Goal: Check status: Check status

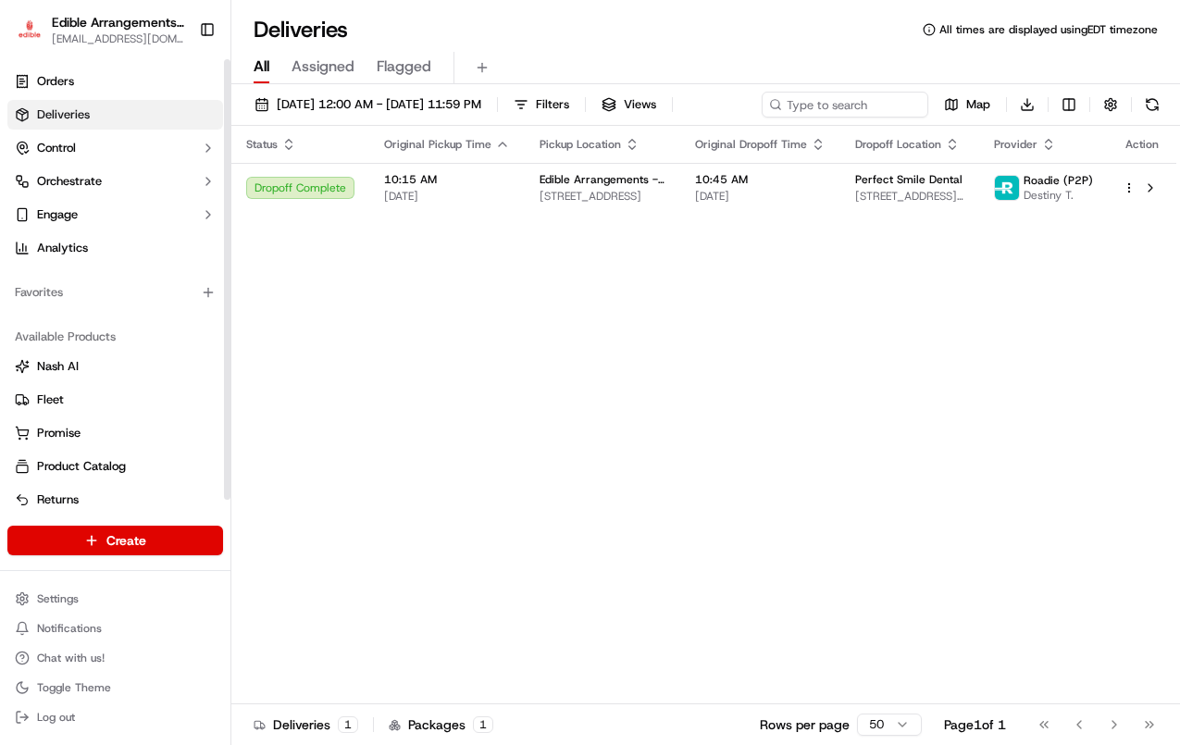
click at [71, 273] on div "Favorites" at bounding box center [115, 292] width 230 height 44
click at [418, 108] on span "09/16/2025 12:00 AM - 09/16/2025 11:59 PM" at bounding box center [379, 104] width 204 height 17
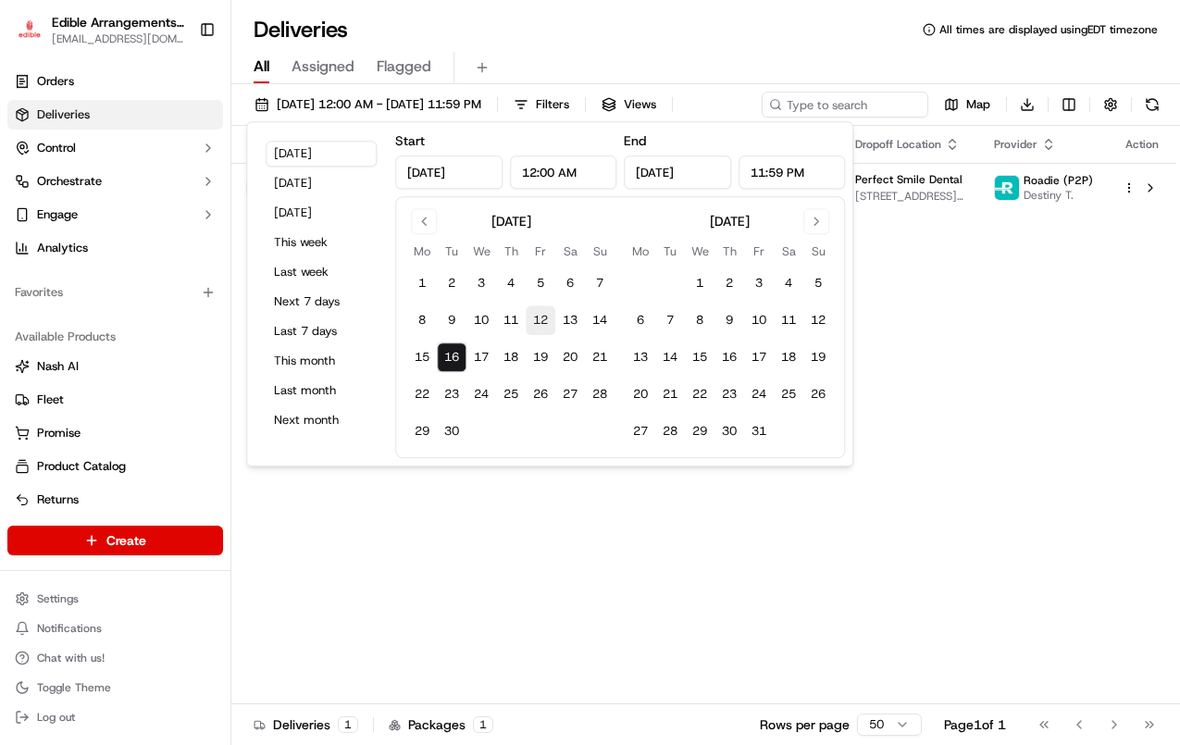
click at [547, 319] on button "12" at bounding box center [540, 320] width 30 height 30
type input "[DATE]"
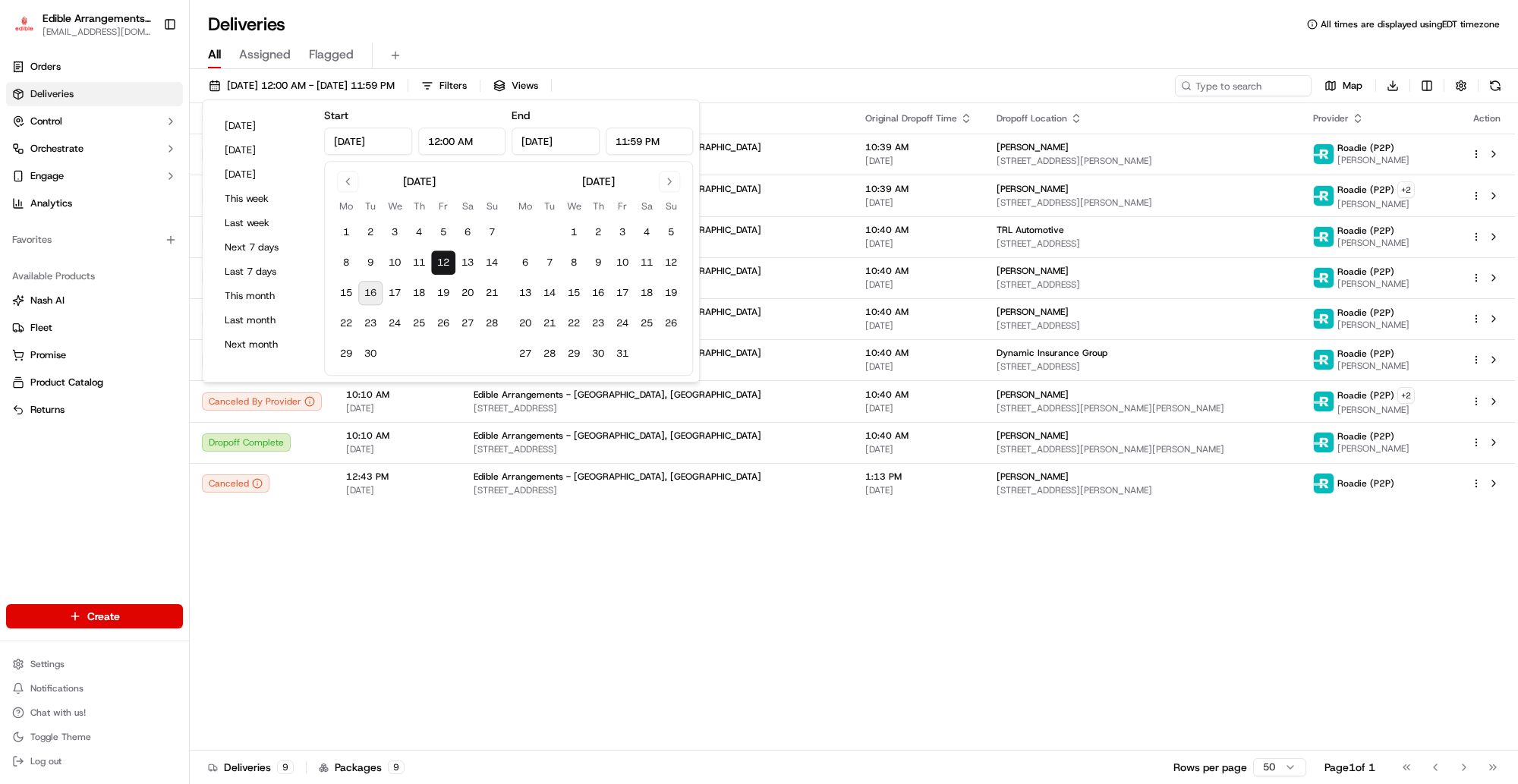
click at [825, 26] on div "Deliveries All times are displayed using EDT timezone" at bounding box center [853, 25] width 1328 height 25
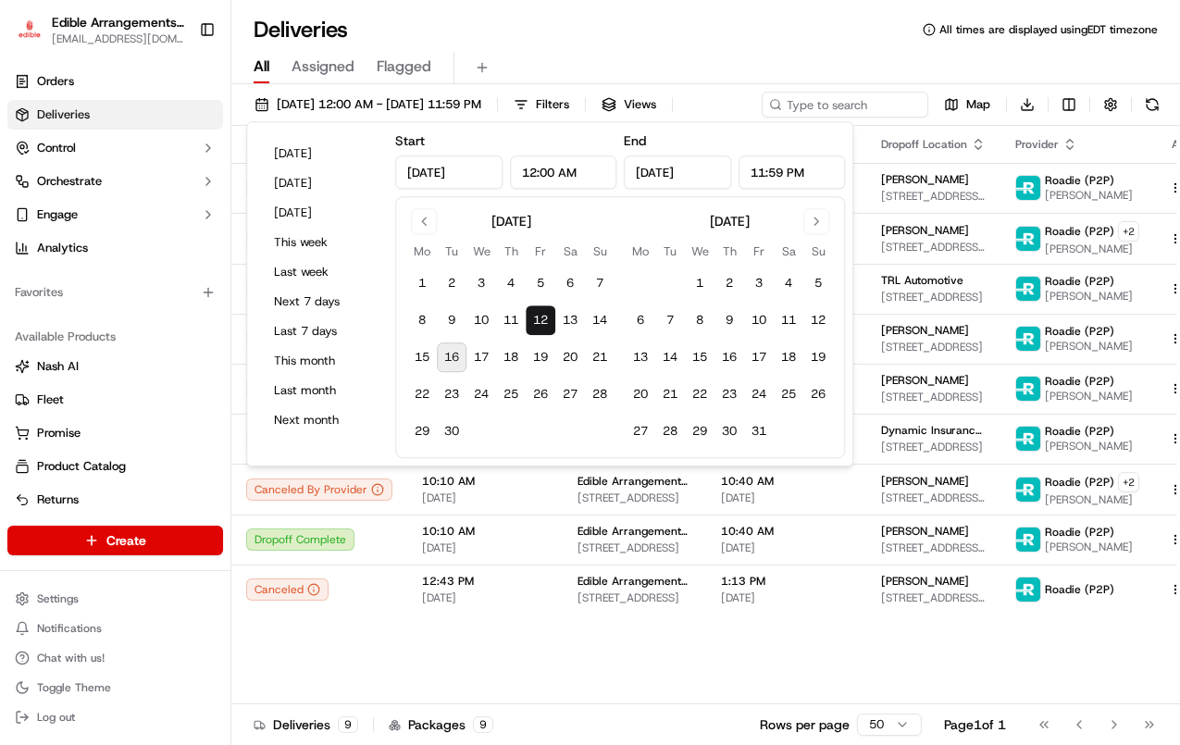
click at [708, 44] on div "All Assigned Flagged" at bounding box center [705, 64] width 948 height 40
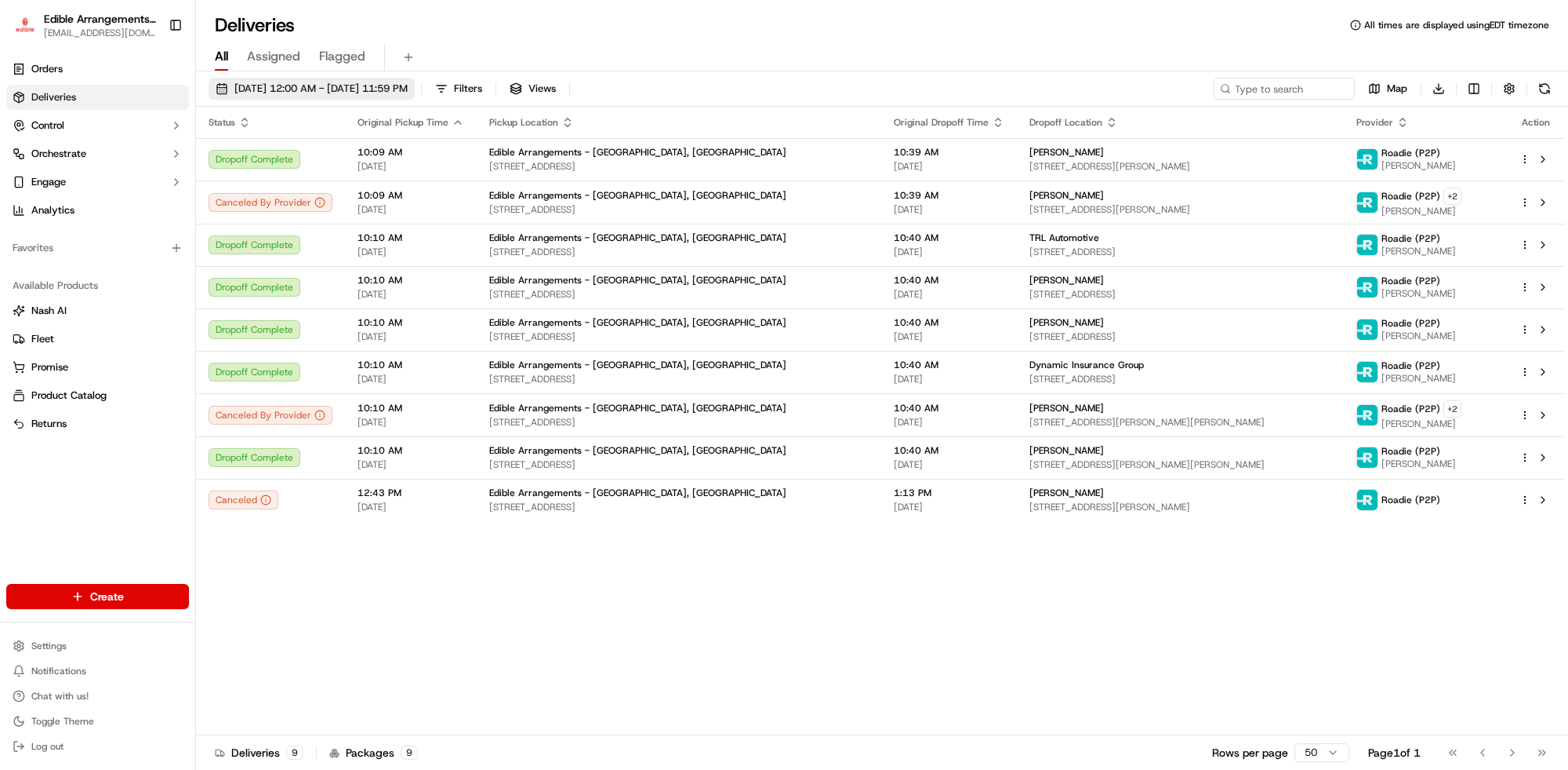
click at [408, 88] on span "[DATE] 12:00 AM - [DATE] 11:59 PM" at bounding box center [321, 88] width 173 height 14
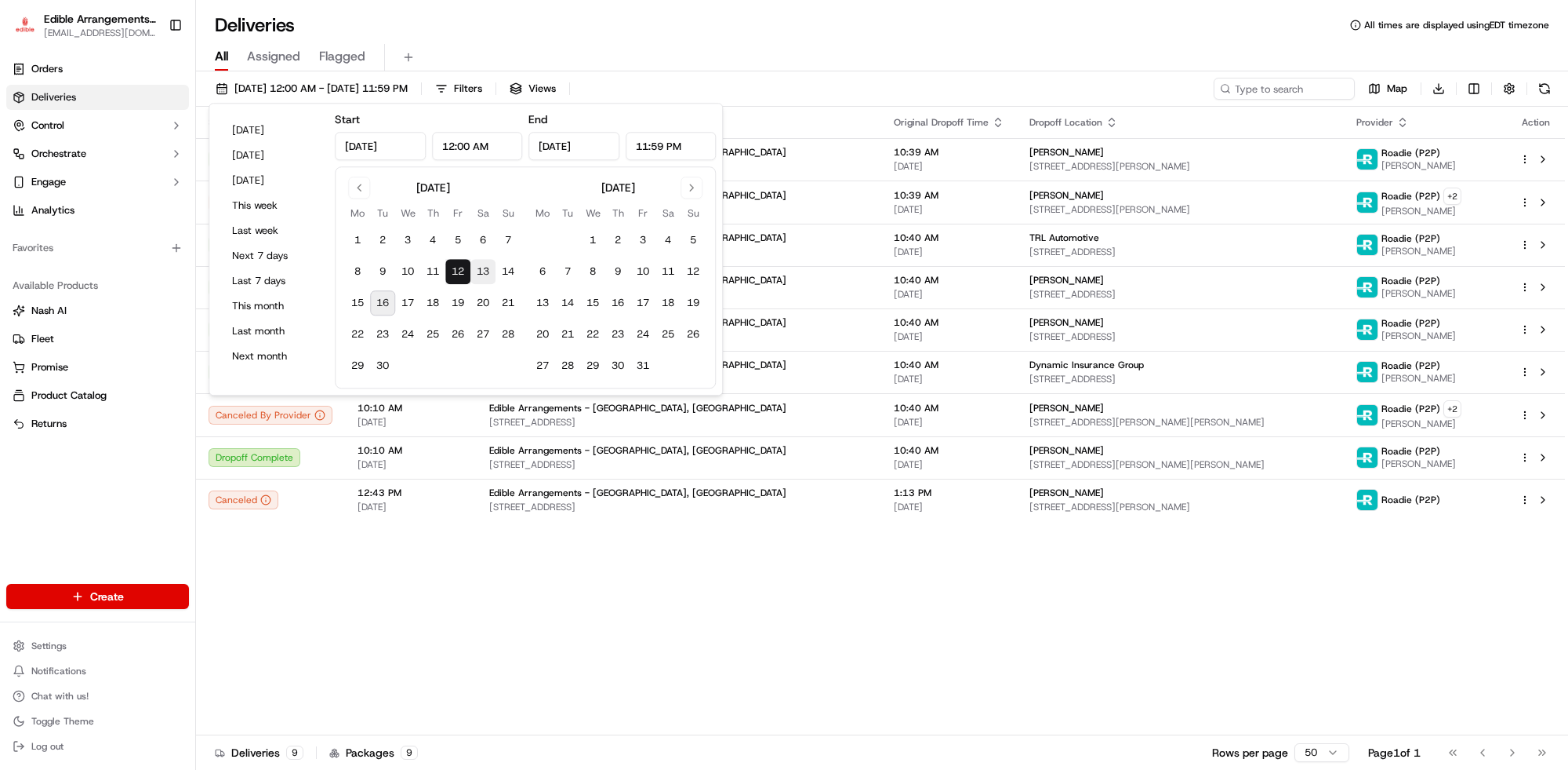
click at [488, 267] on button "13" at bounding box center [483, 271] width 25 height 25
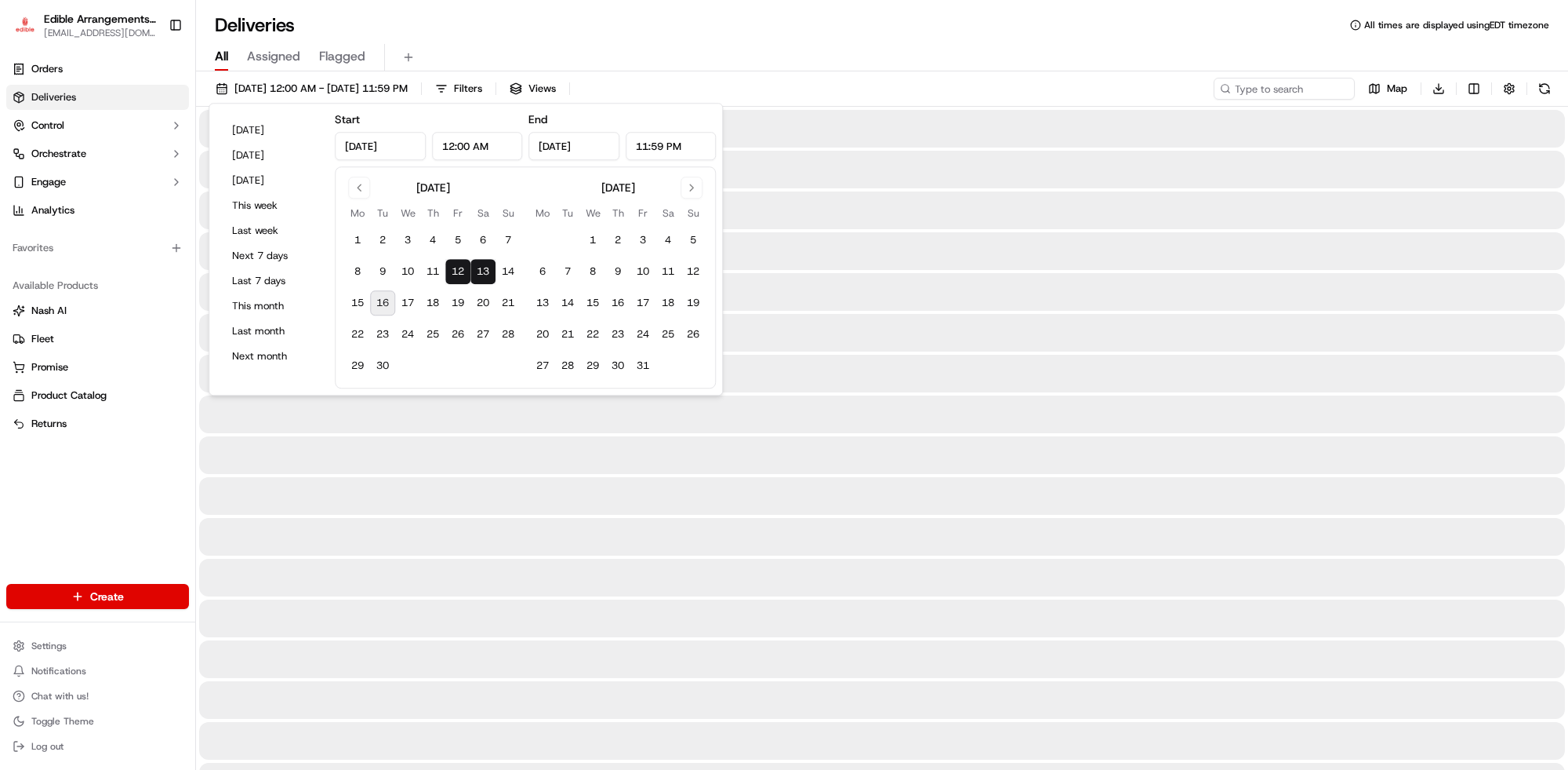
type input "[DATE]"
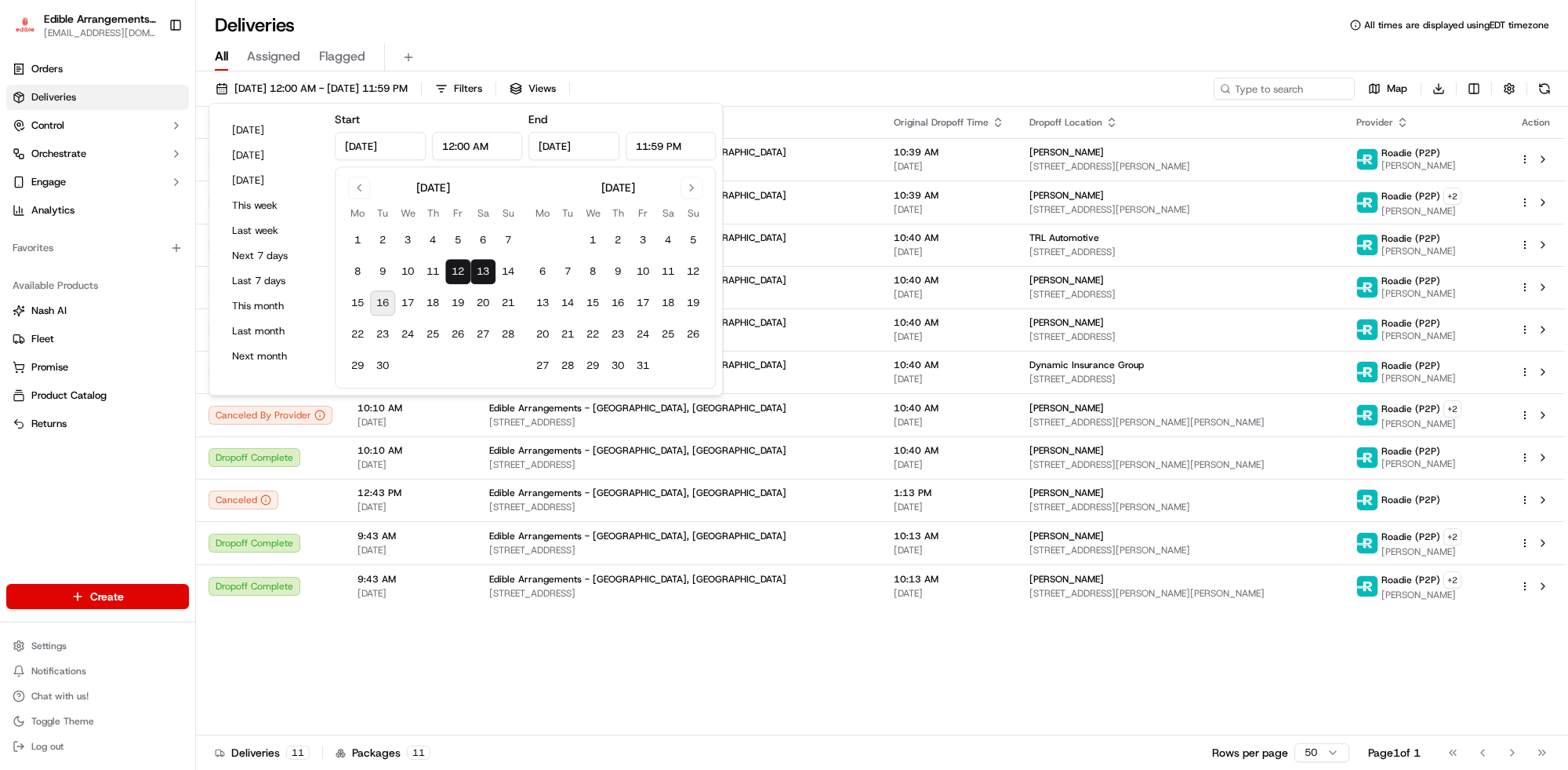
click at [778, 37] on div "All Assigned Flagged" at bounding box center [881, 54] width 1372 height 34
